Goal: Information Seeking & Learning: Learn about a topic

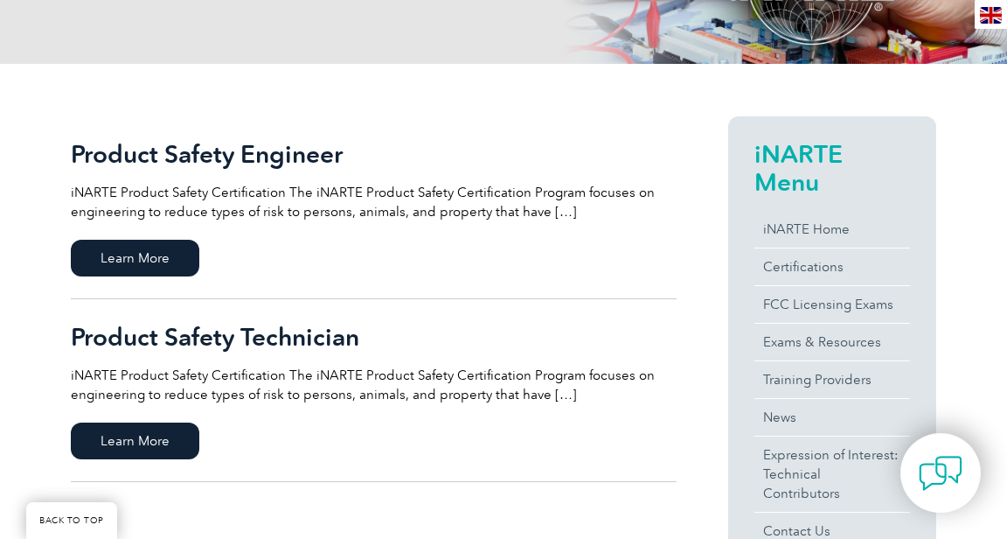
scroll to position [324, 0]
click at [765, 275] on link "Certifications" at bounding box center [833, 266] width 156 height 37
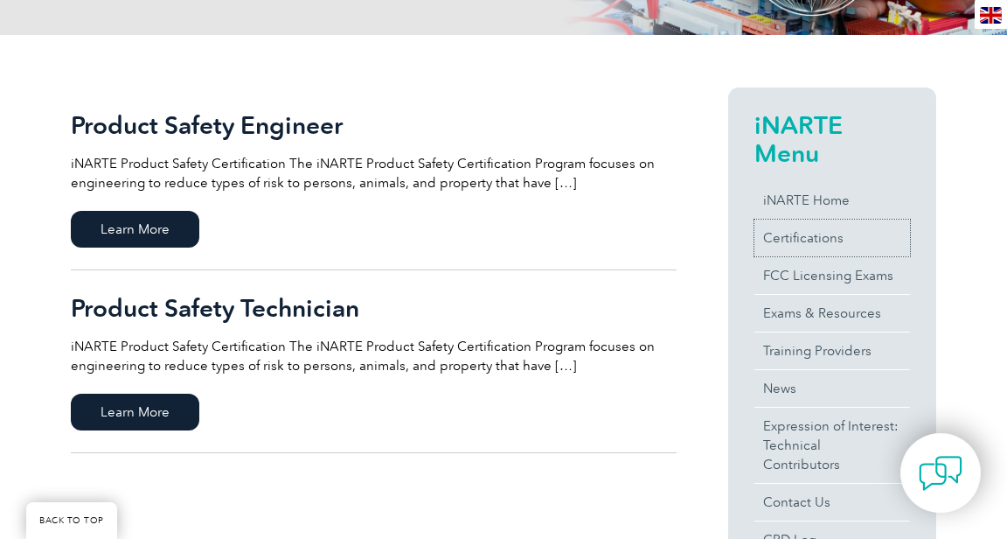
scroll to position [375, 0]
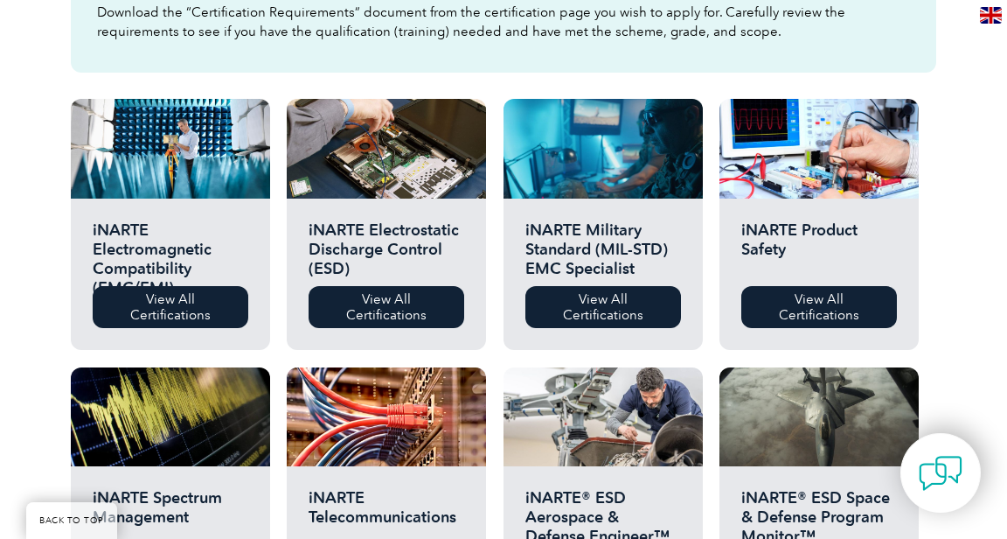
scroll to position [561, 0]
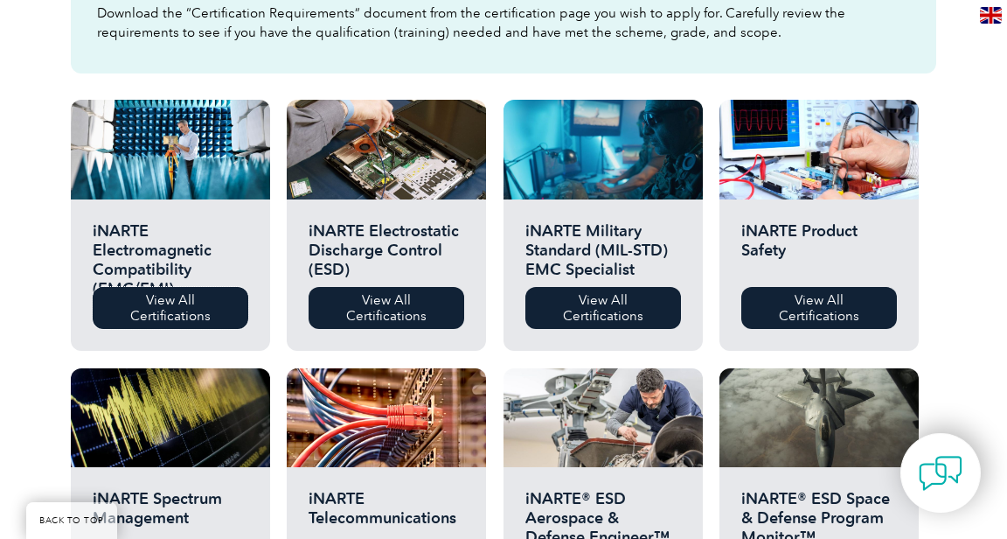
click at [126, 318] on link "View All Certifications" at bounding box center [171, 308] width 156 height 42
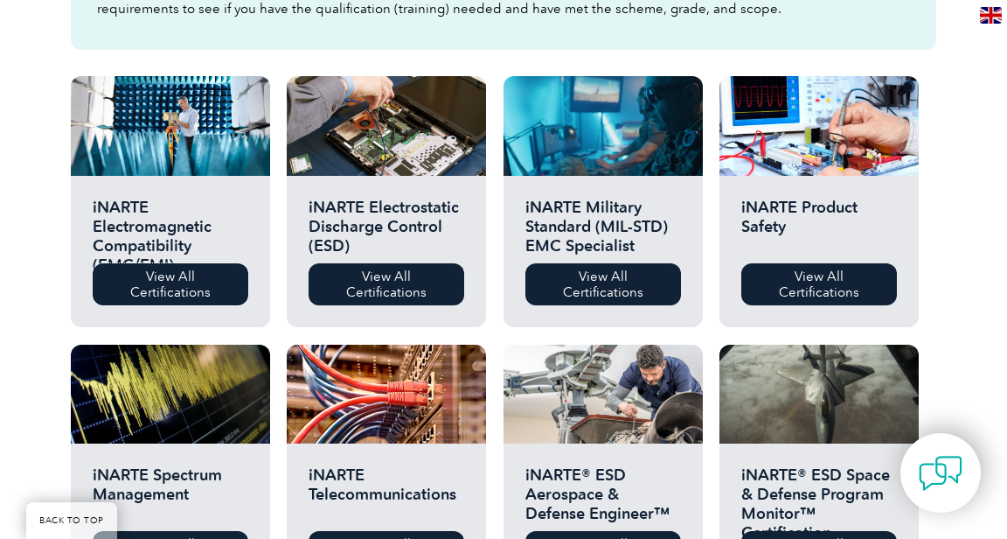
scroll to position [610, 0]
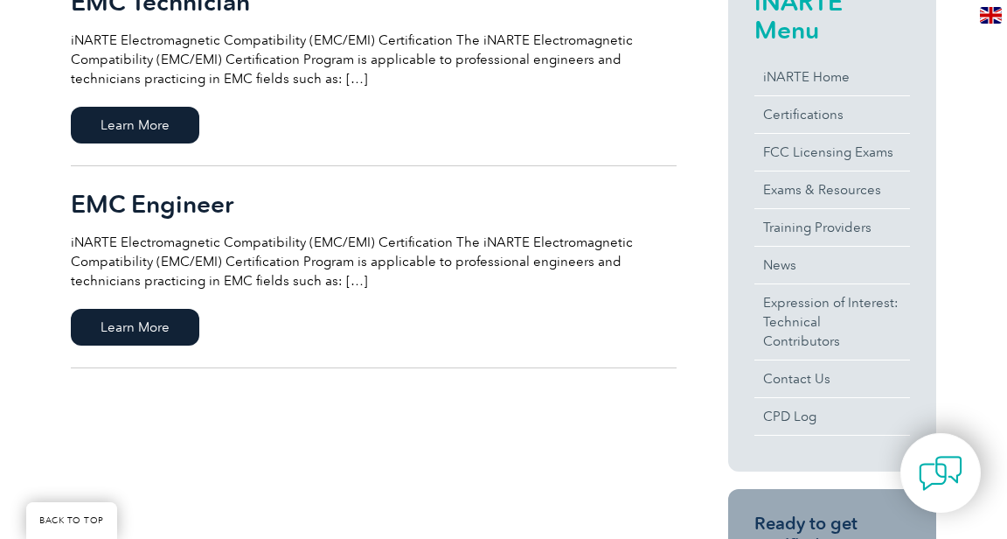
scroll to position [509, 0]
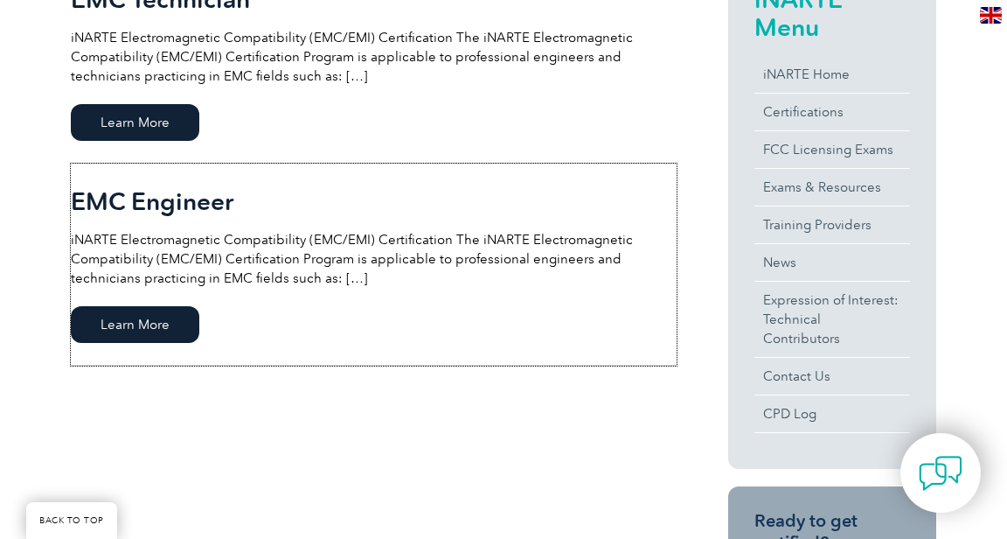
click at [118, 352] on link "EMC Engineer iNARTE Electromagnetic Compatibility (EMC/EMI) Certification The i…" at bounding box center [374, 265] width 606 height 202
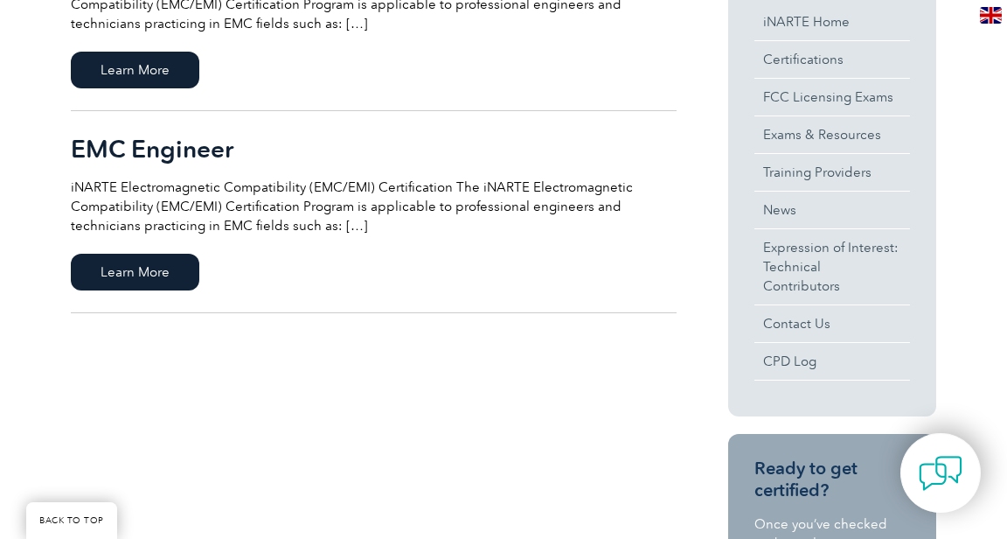
scroll to position [565, 0]
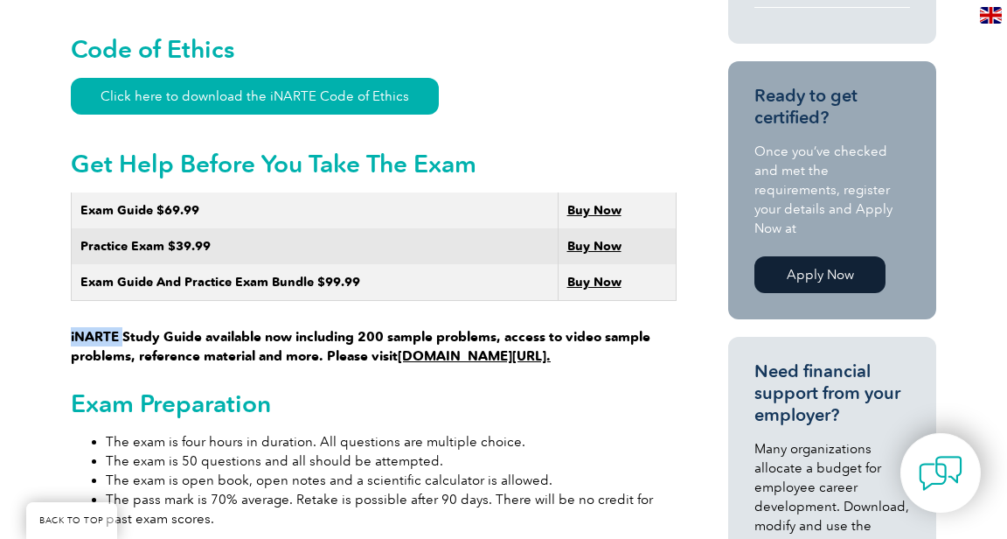
scroll to position [1044, 0]
click at [197, 405] on h2 "Exam Preparation" at bounding box center [374, 403] width 606 height 28
click at [178, 399] on h2 "Exam Preparation" at bounding box center [374, 403] width 606 height 28
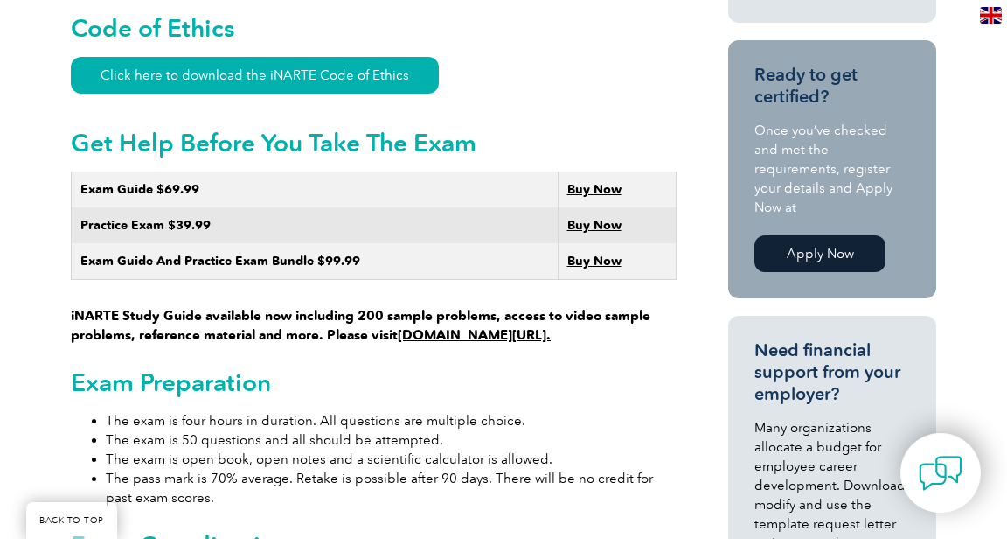
scroll to position [1066, 0]
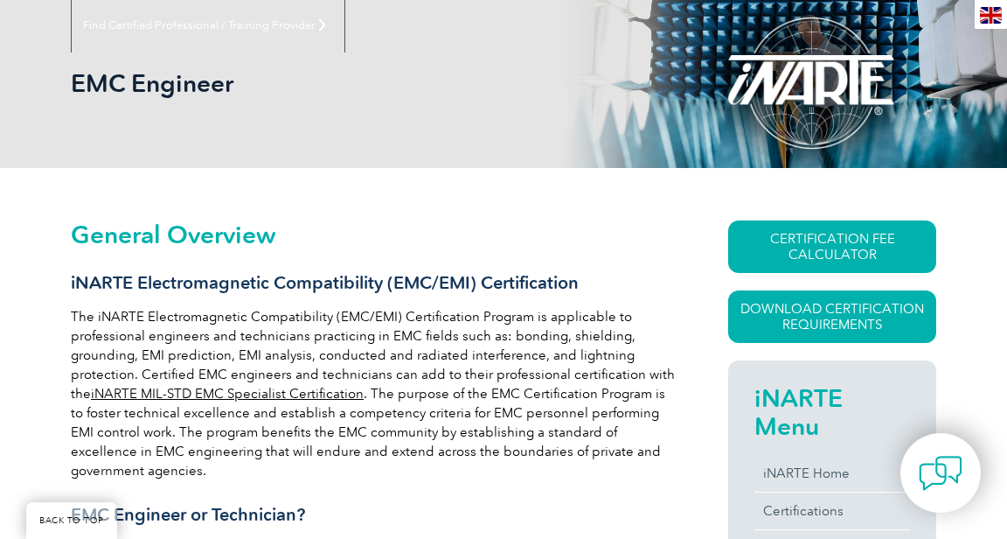
scroll to position [221, 0]
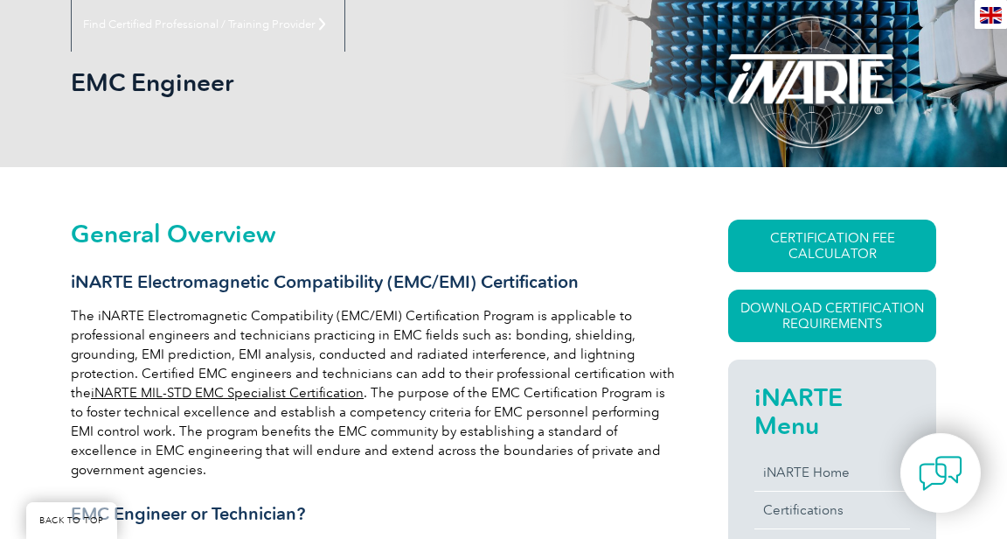
click at [850, 238] on link "CERTIFICATION FEE CALCULATOR" at bounding box center [832, 245] width 208 height 52
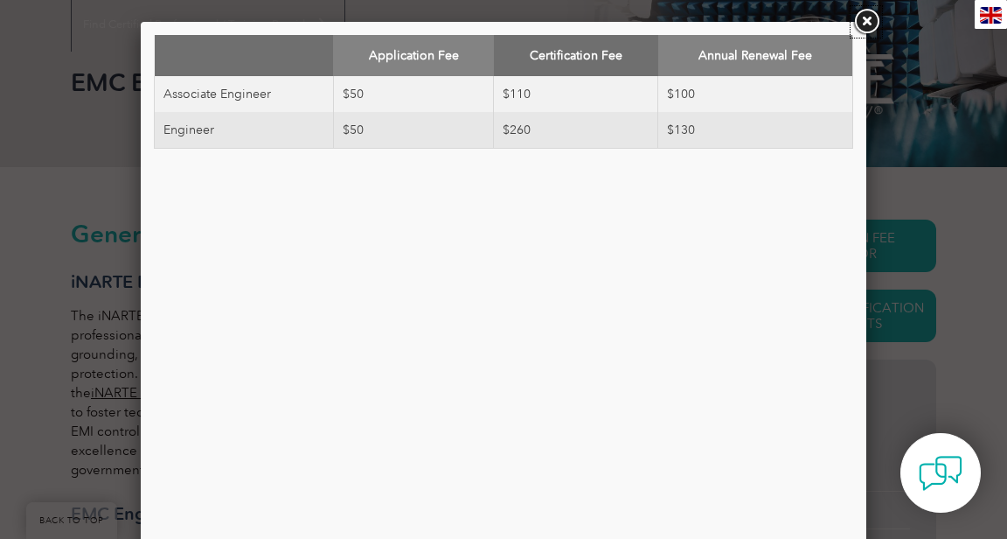
click at [865, 22] on link at bounding box center [866, 21] width 31 height 31
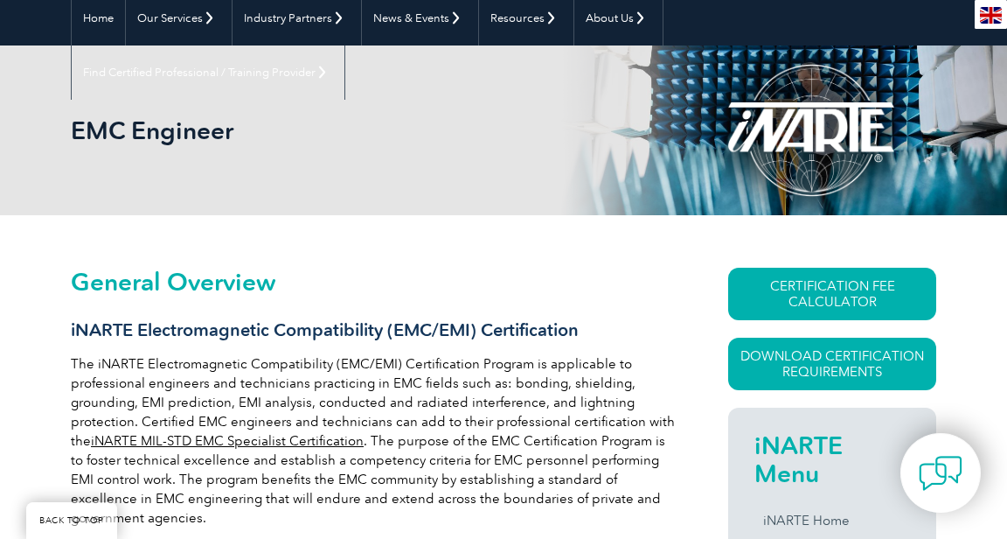
scroll to position [0, 0]
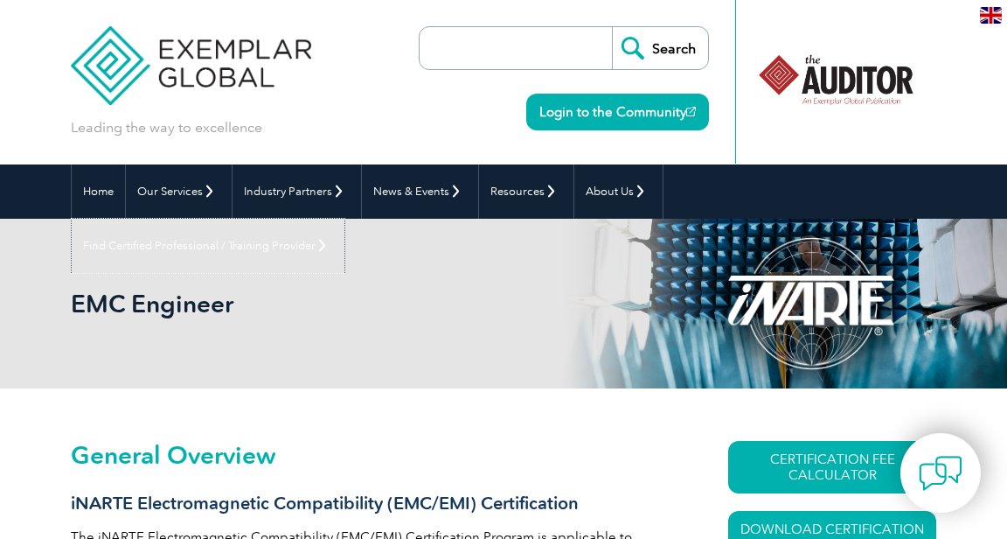
click at [345, 219] on link "Find Certified Professional / Training Provider" at bounding box center [208, 246] width 273 height 54
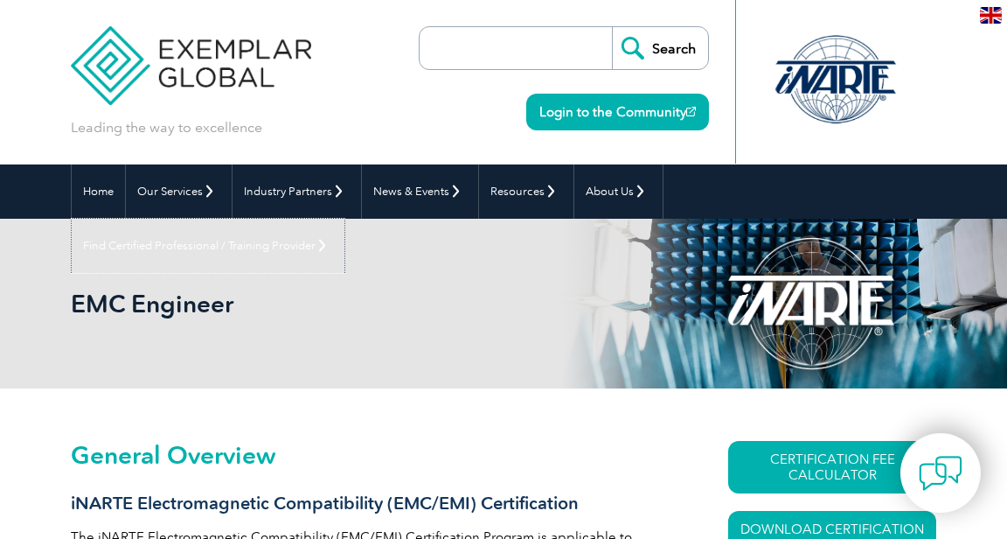
click at [345, 219] on link "Find Certified Professional / Training Provider" at bounding box center [208, 246] width 273 height 54
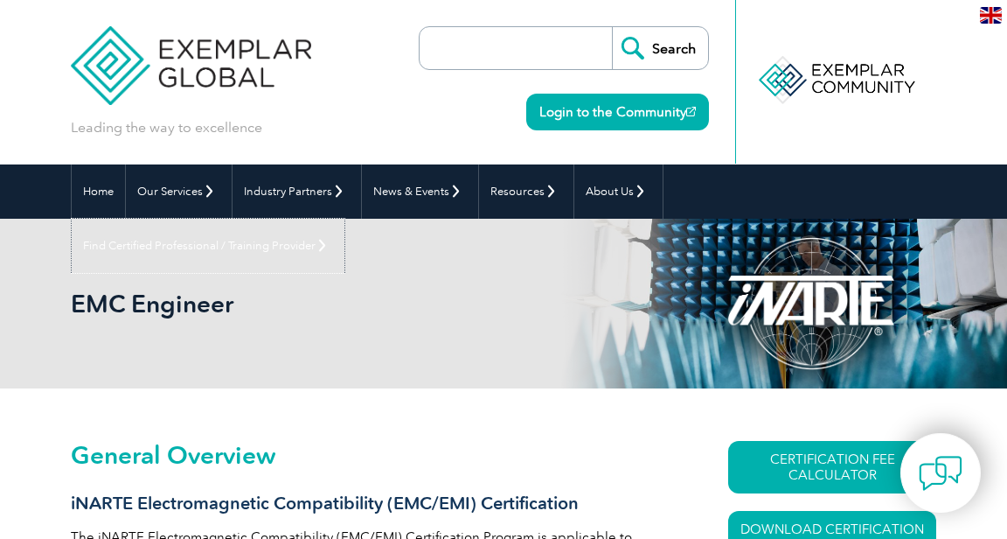
click at [345, 219] on link "Find Certified Professional / Training Provider" at bounding box center [208, 246] width 273 height 54
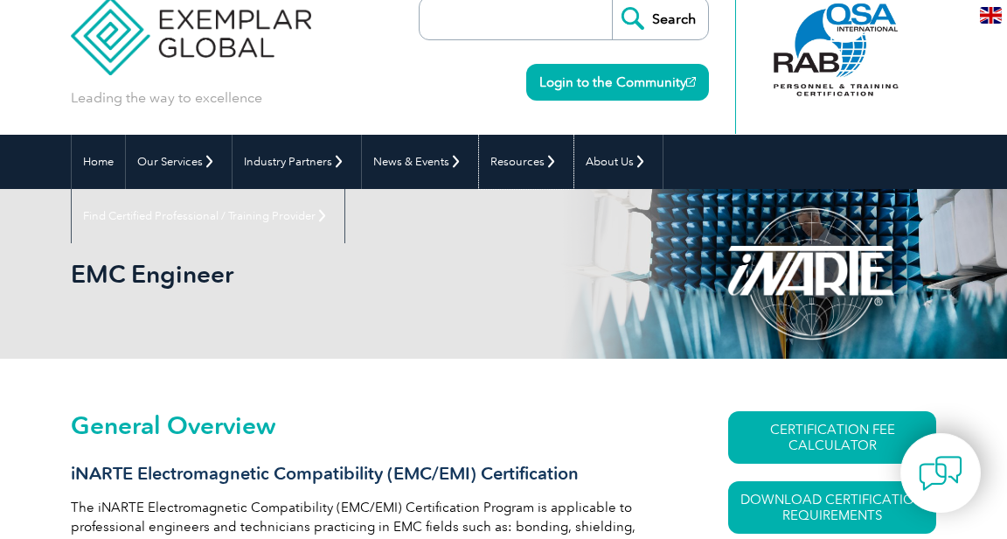
click at [533, 144] on link "Resources" at bounding box center [526, 162] width 94 height 54
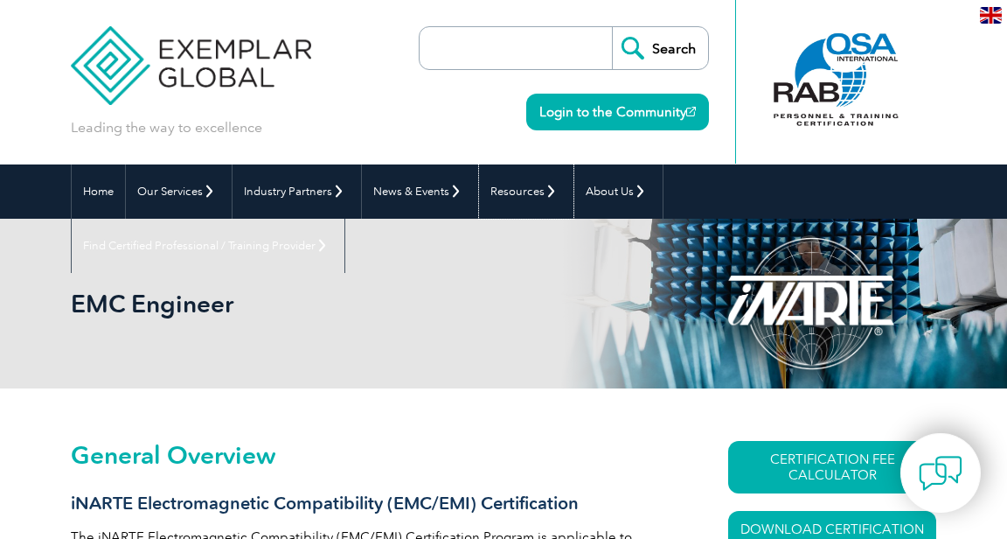
click at [545, 195] on link "Resources" at bounding box center [526, 191] width 94 height 54
click at [638, 197] on link "About Us" at bounding box center [619, 191] width 88 height 54
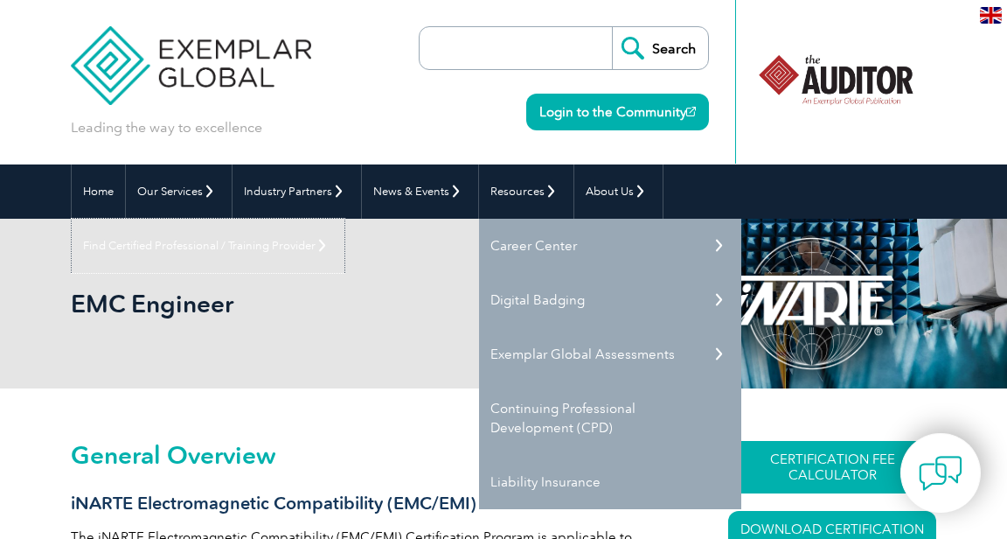
click at [345, 219] on link "Find Certified Professional / Training Provider" at bounding box center [208, 246] width 273 height 54
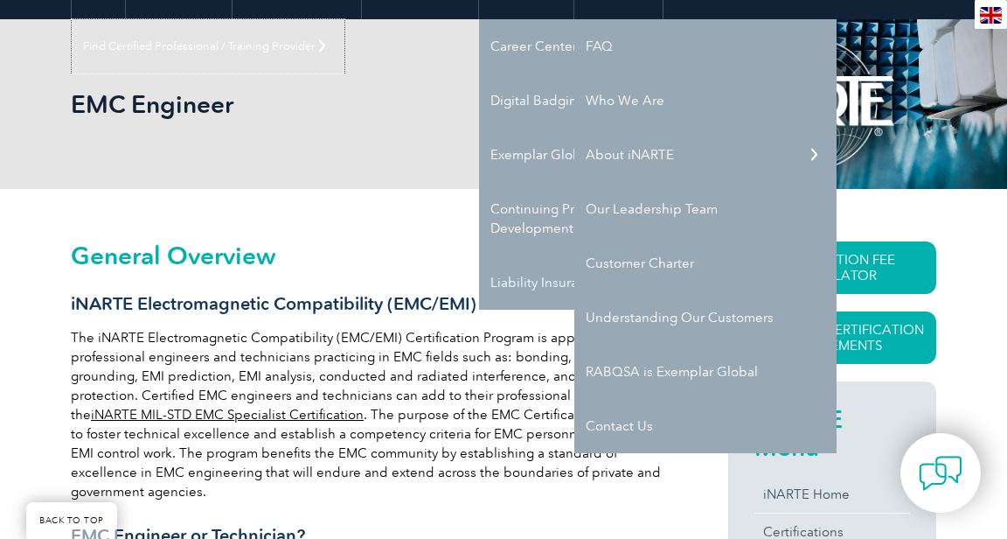
scroll to position [201, 0]
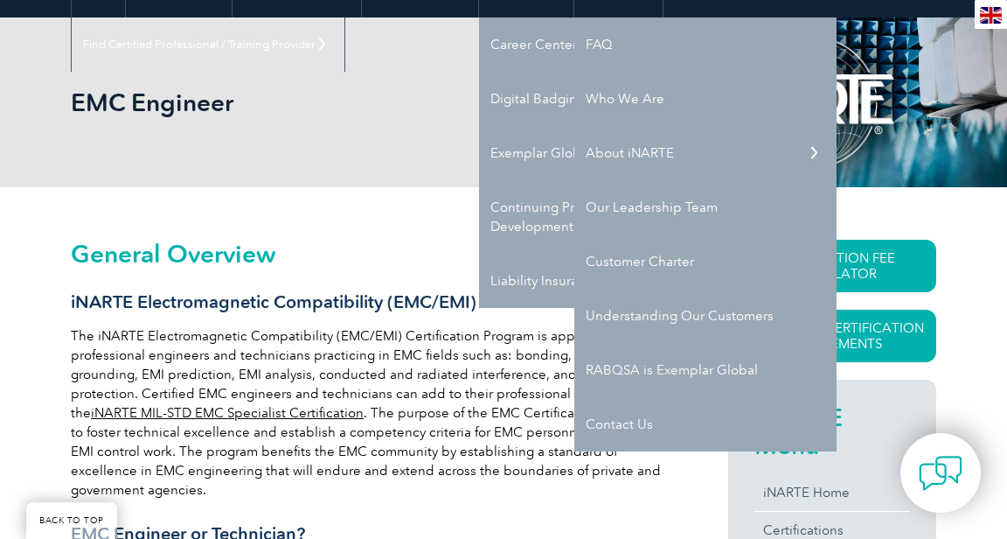
click at [518, 357] on p "The iNARTE Electromagnetic Compatibility (EMC/EMI) Certification Program is app…" at bounding box center [374, 412] width 606 height 173
